Goal: Task Accomplishment & Management: Use online tool/utility

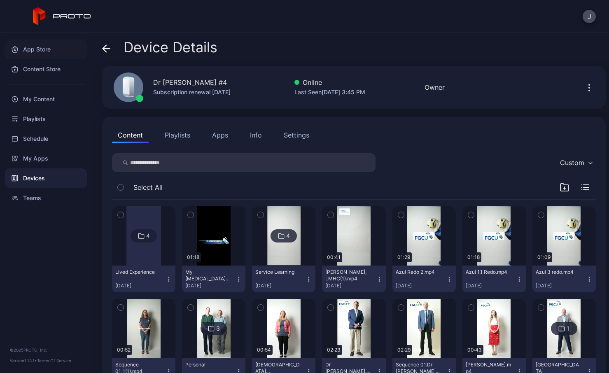
click at [36, 53] on div "App Store" at bounding box center [46, 49] width 82 height 20
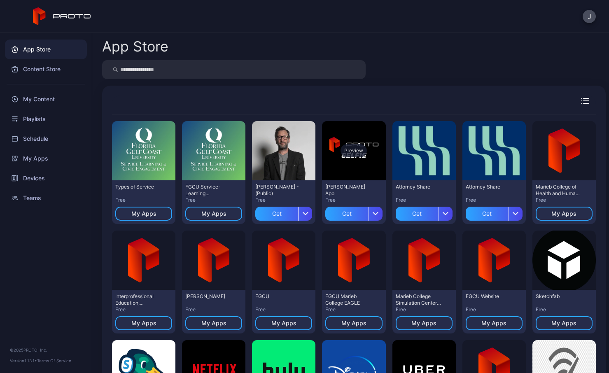
click at [339, 172] on div "Preview" at bounding box center [353, 150] width 63 height 59
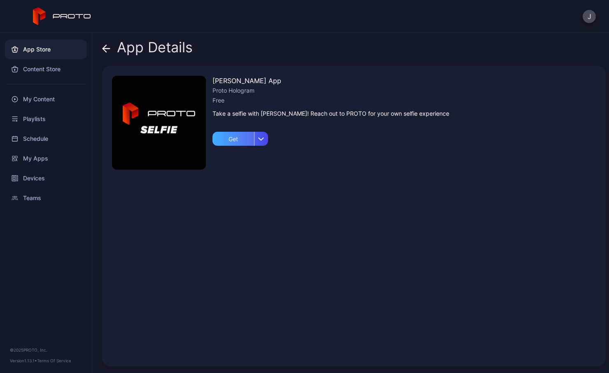
click at [228, 144] on div "Get" at bounding box center [233, 139] width 42 height 14
click at [105, 51] on icon at bounding box center [106, 48] width 8 height 8
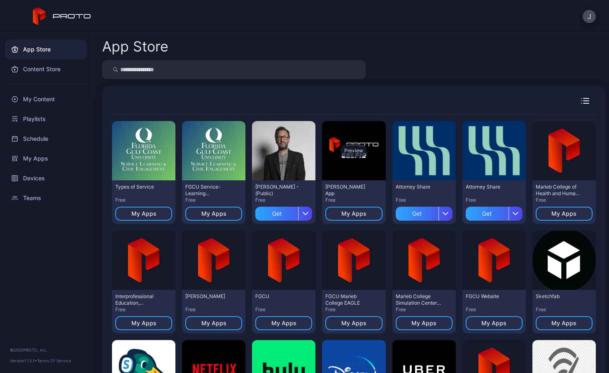
click at [360, 166] on div "Preview" at bounding box center [353, 150] width 63 height 59
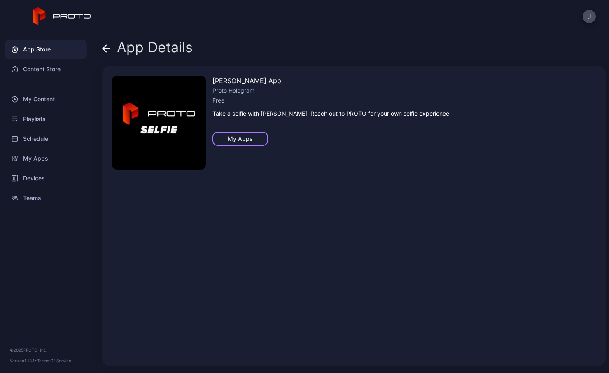
click at [243, 143] on div "My Apps" at bounding box center [240, 139] width 56 height 14
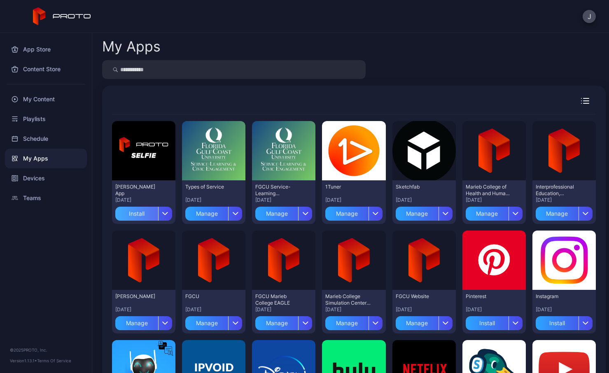
click at [146, 217] on div "Install" at bounding box center [136, 214] width 43 height 14
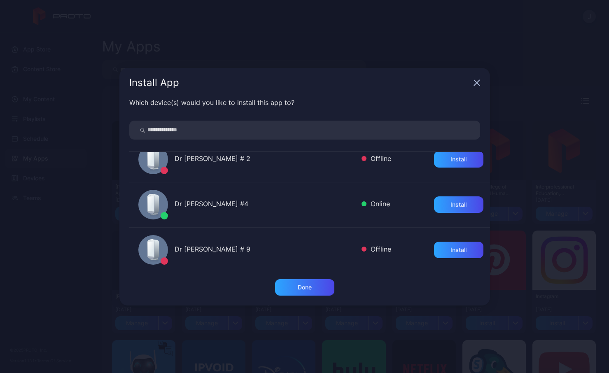
scroll to position [247, 0]
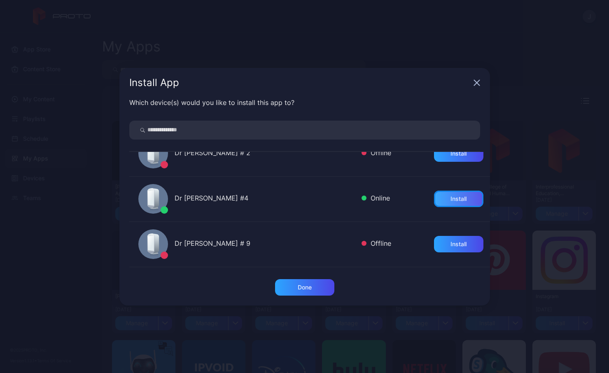
click at [443, 207] on div "Install" at bounding box center [458, 199] width 49 height 16
click at [300, 291] on div "Done" at bounding box center [304, 287] width 59 height 16
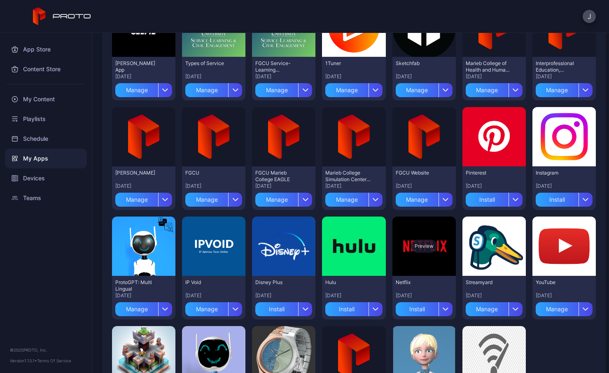
scroll to position [165, 0]
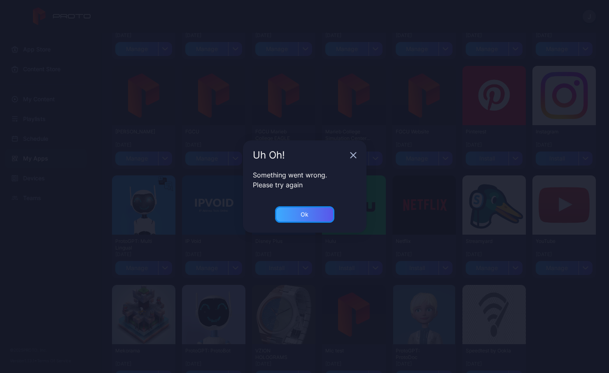
click at [310, 212] on div "Ok" at bounding box center [304, 214] width 59 height 16
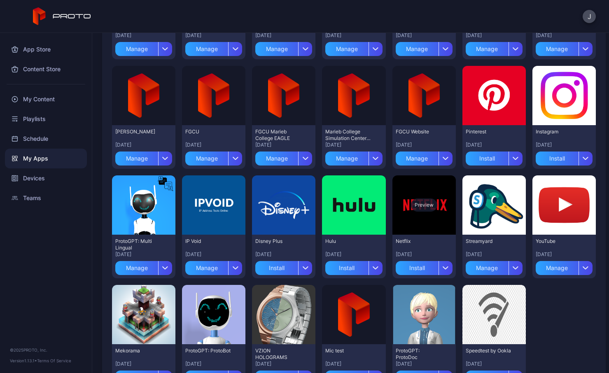
scroll to position [0, 0]
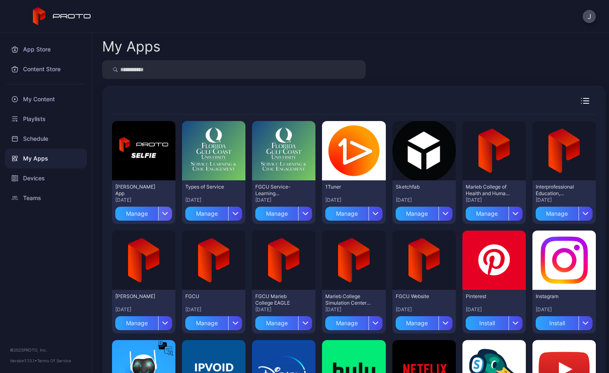
click at [162, 214] on icon "button" at bounding box center [165, 213] width 6 height 3
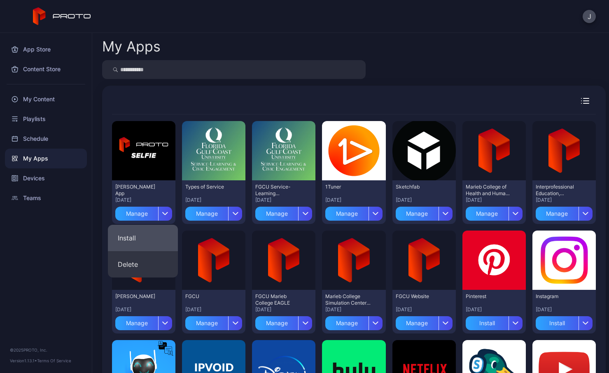
click at [141, 232] on button "Install" at bounding box center [143, 238] width 70 height 26
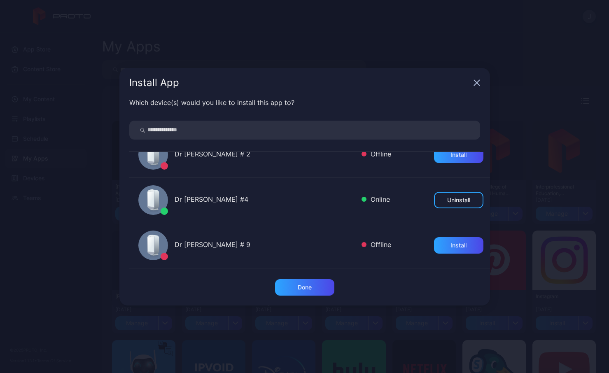
scroll to position [247, 0]
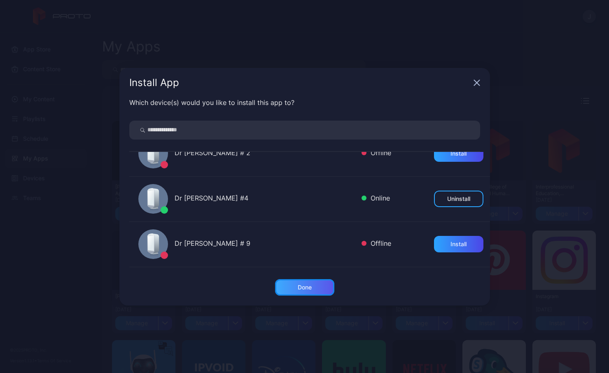
click at [308, 285] on div "Done" at bounding box center [304, 287] width 14 height 7
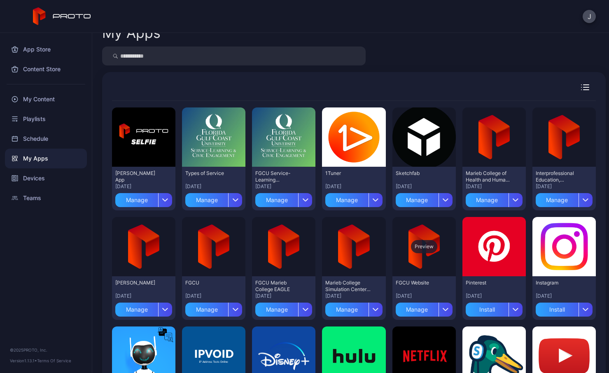
scroll to position [0, 0]
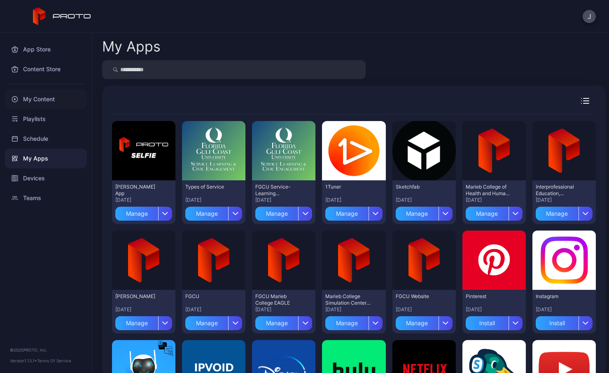
click at [40, 100] on div "My Content" at bounding box center [46, 99] width 82 height 20
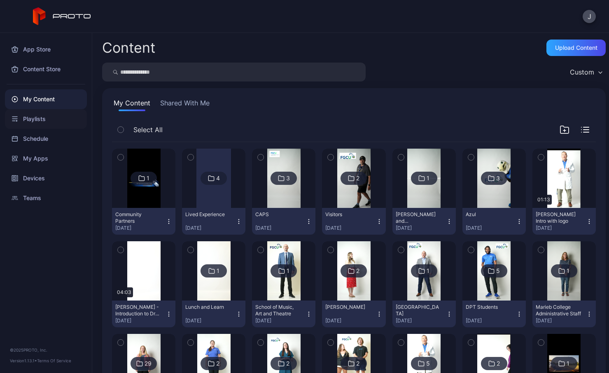
click at [27, 121] on div "Playlists" at bounding box center [46, 119] width 82 height 20
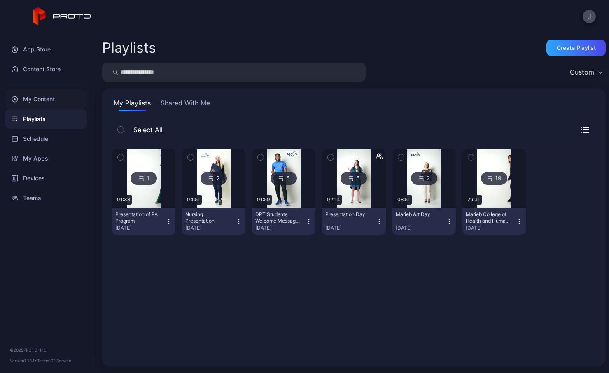
click at [42, 101] on div "My Content" at bounding box center [46, 99] width 82 height 20
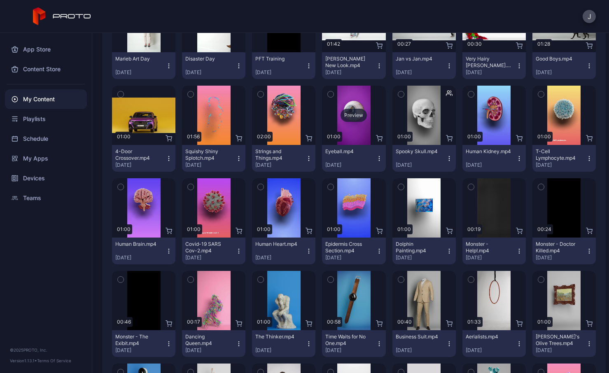
scroll to position [453, 0]
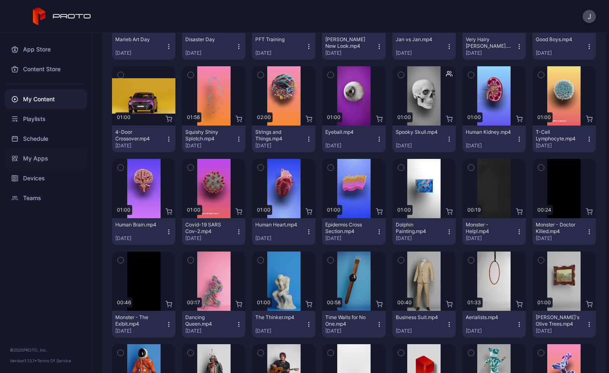
click at [53, 157] on div "My Apps" at bounding box center [46, 159] width 82 height 20
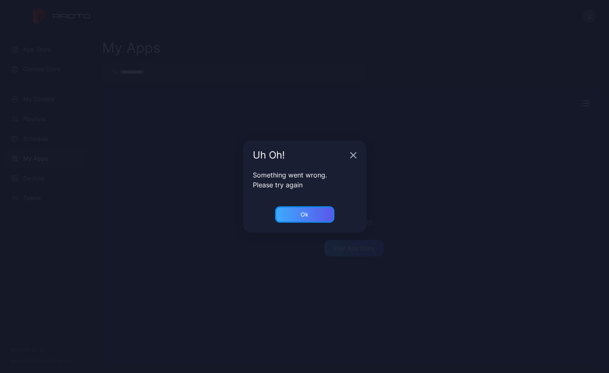
click at [326, 219] on div "Ok" at bounding box center [304, 214] width 59 height 16
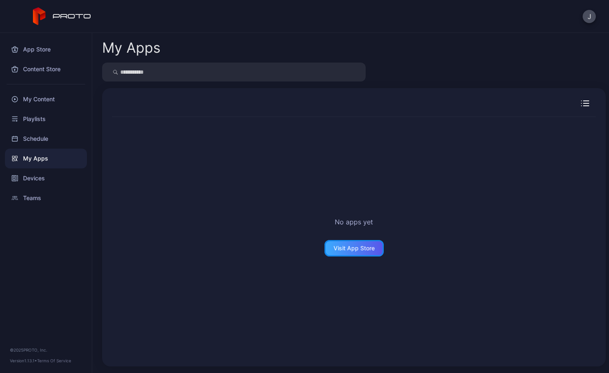
click at [358, 242] on div "Visit App Store" at bounding box center [353, 248] width 59 height 16
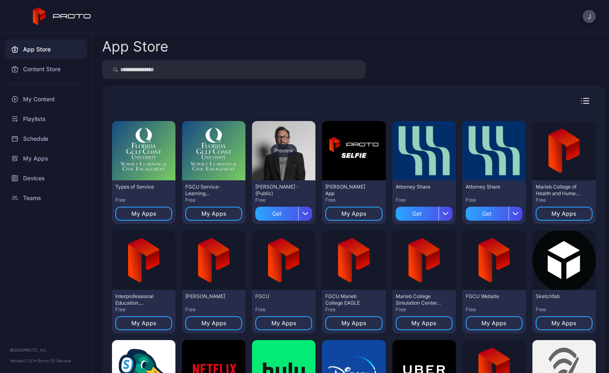
click at [274, 154] on div "Preview" at bounding box center [283, 150] width 26 height 13
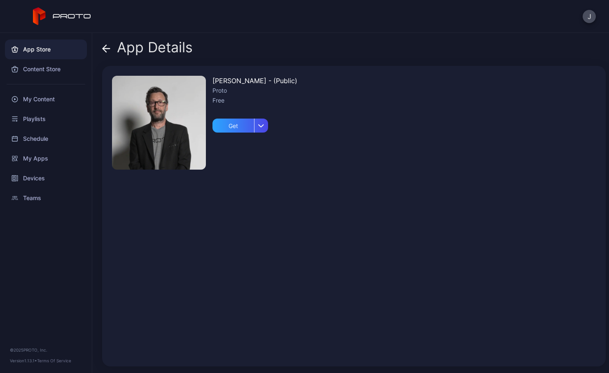
click at [184, 132] on img at bounding box center [159, 123] width 94 height 94
click at [114, 49] on div "App Details" at bounding box center [147, 49] width 91 height 20
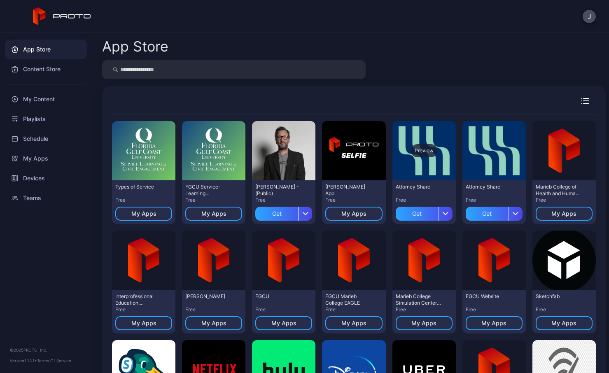
click at [413, 169] on div "Preview" at bounding box center [423, 150] width 63 height 59
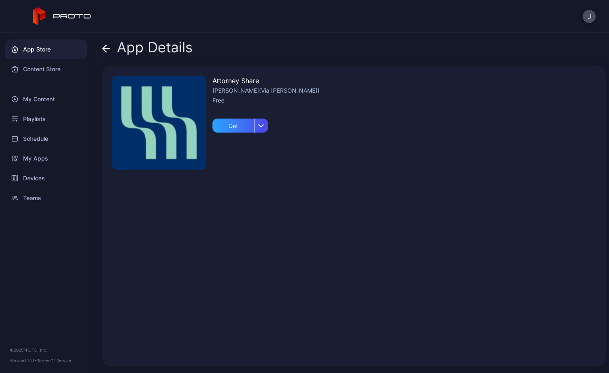
click at [109, 49] on icon at bounding box center [106, 48] width 8 height 8
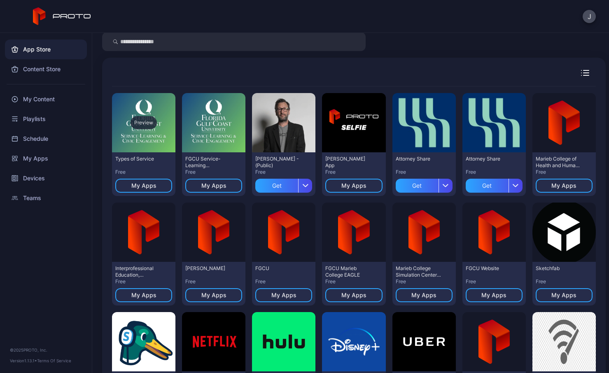
scroll to position [24, 0]
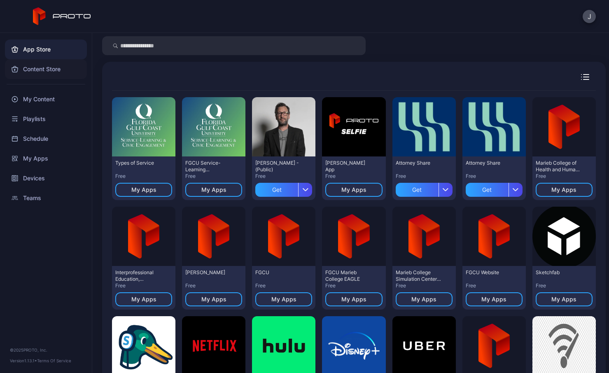
click at [40, 70] on div "Content Store" at bounding box center [46, 69] width 82 height 20
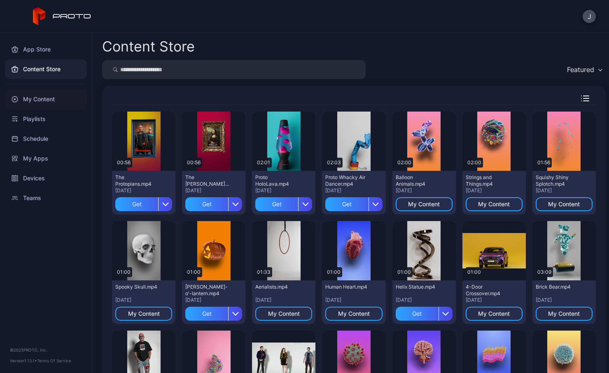
click at [42, 99] on div "My Content" at bounding box center [46, 99] width 82 height 20
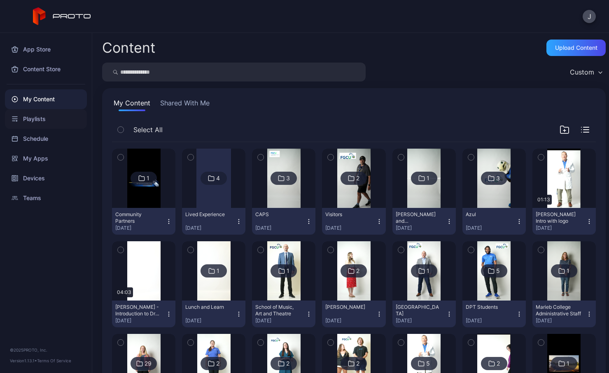
click at [45, 118] on div "Playlists" at bounding box center [46, 119] width 82 height 20
